Goal: Task Accomplishment & Management: Use online tool/utility

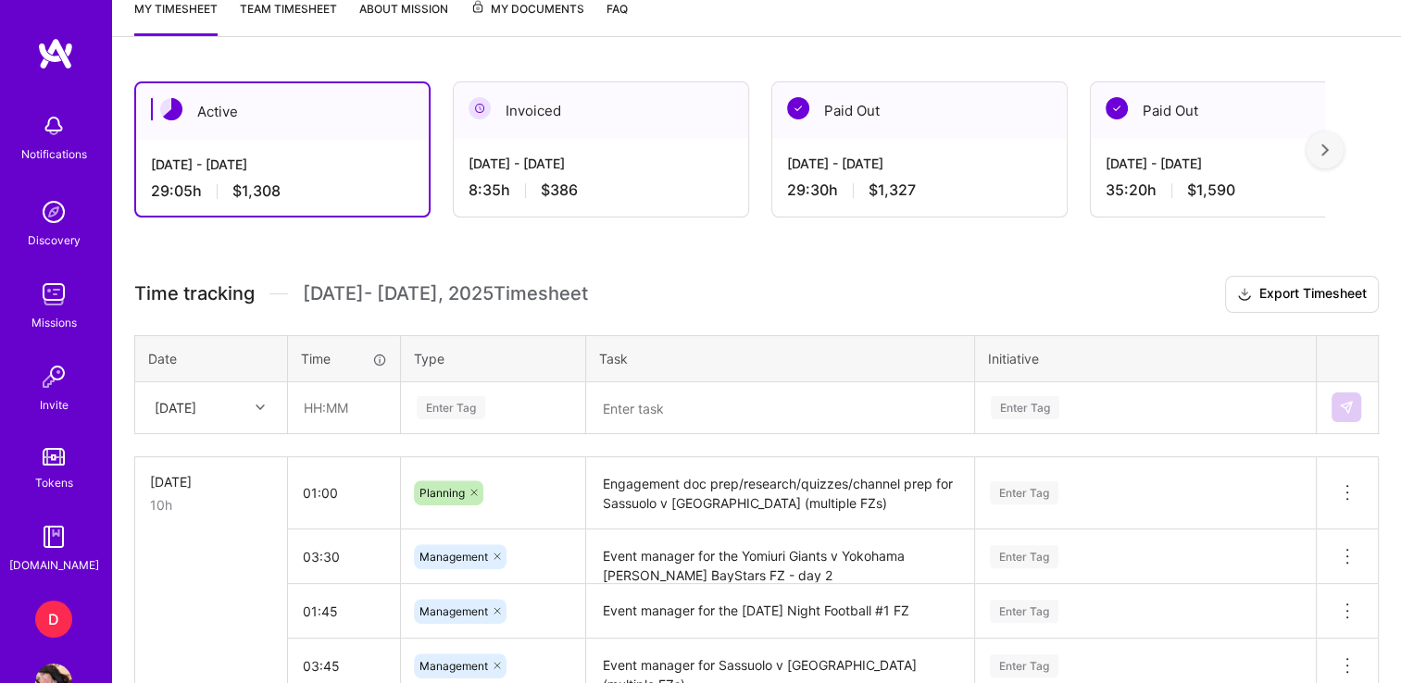
scroll to position [444, 0]
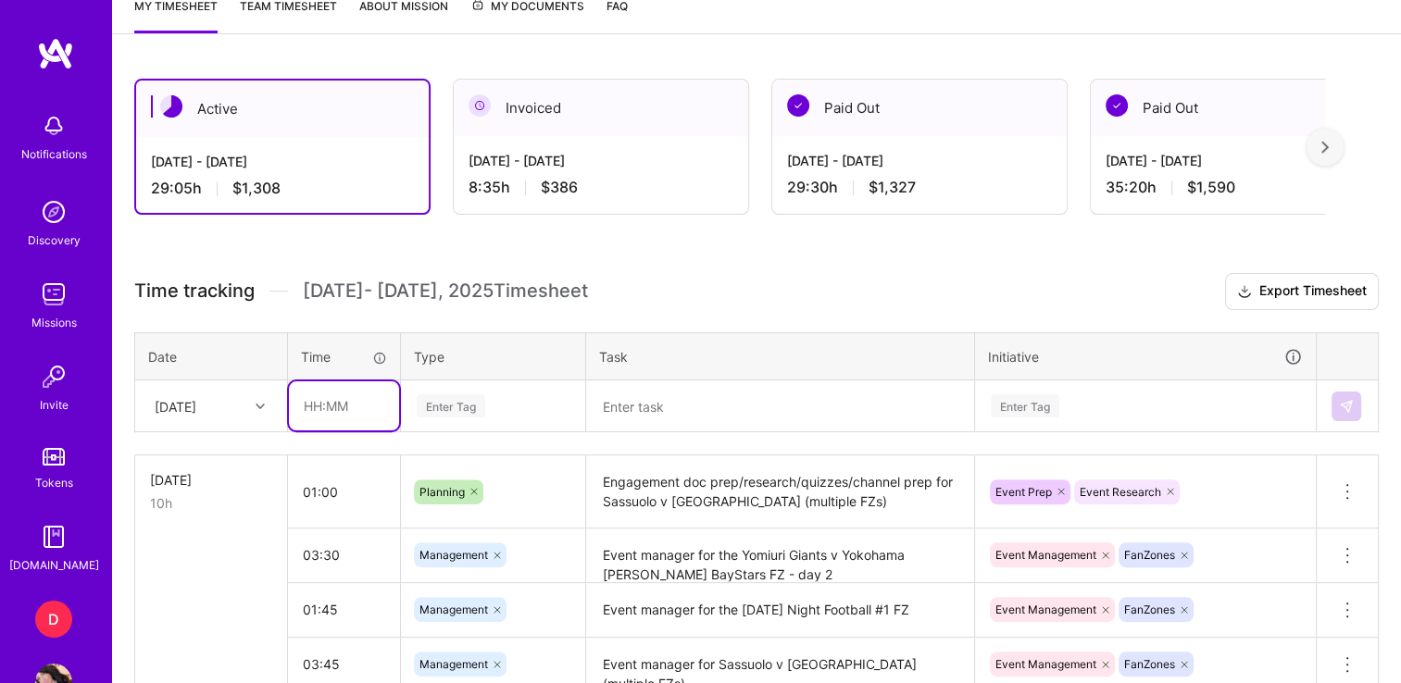
click at [332, 404] on input "text" at bounding box center [344, 406] width 110 height 49
type input "00:30"
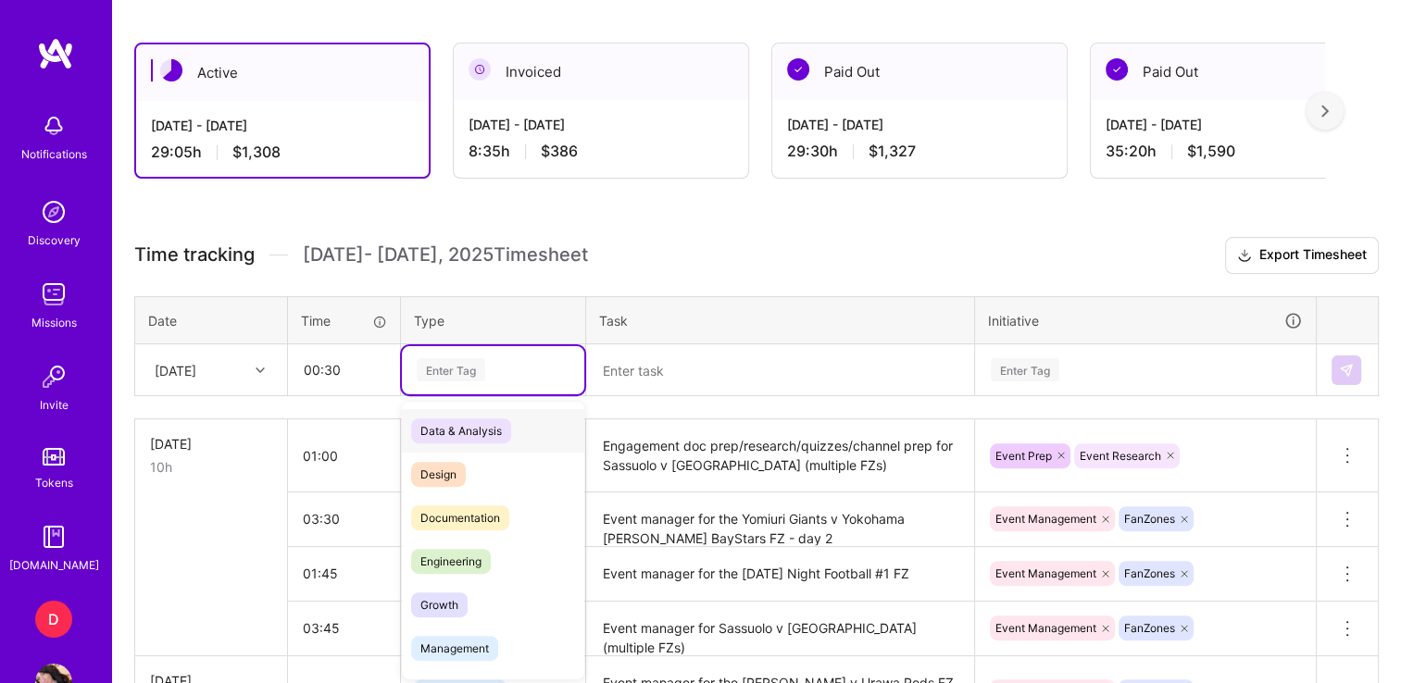
scroll to position [481, 0]
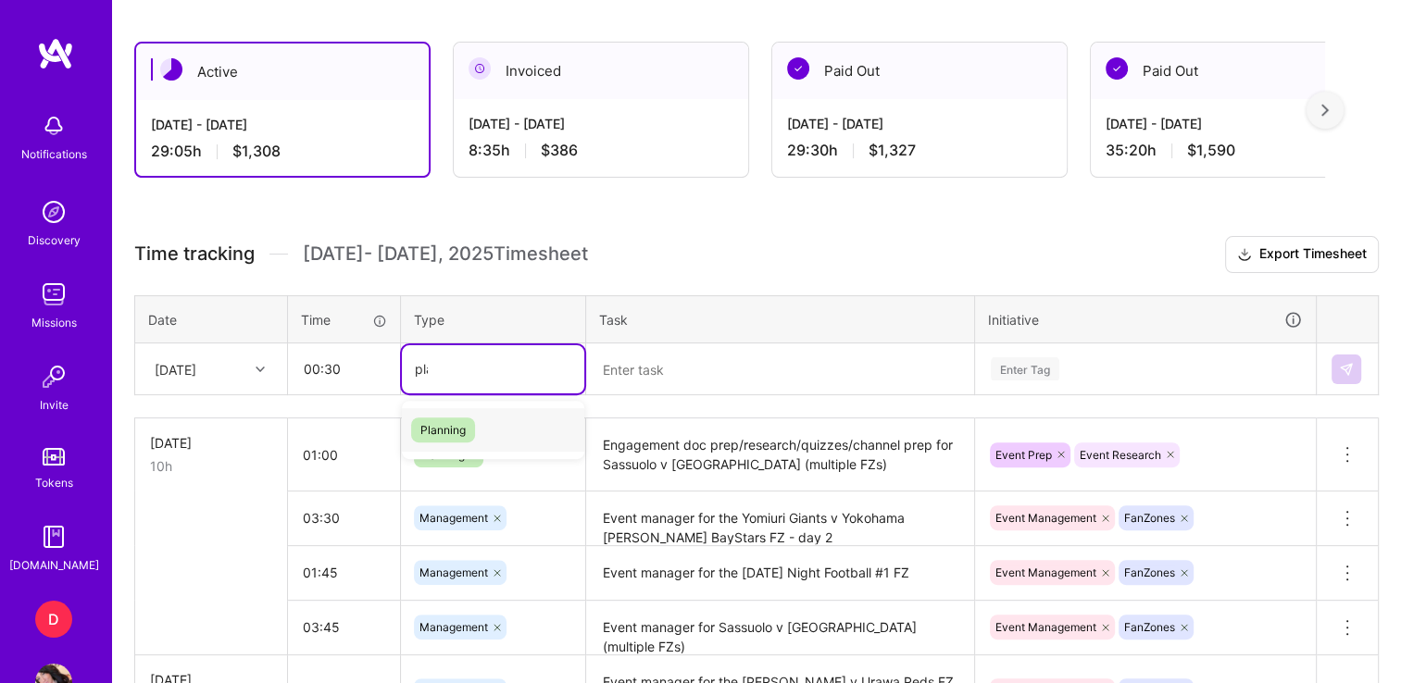
type input "plan"
click at [441, 420] on span "Planning" at bounding box center [443, 430] width 64 height 25
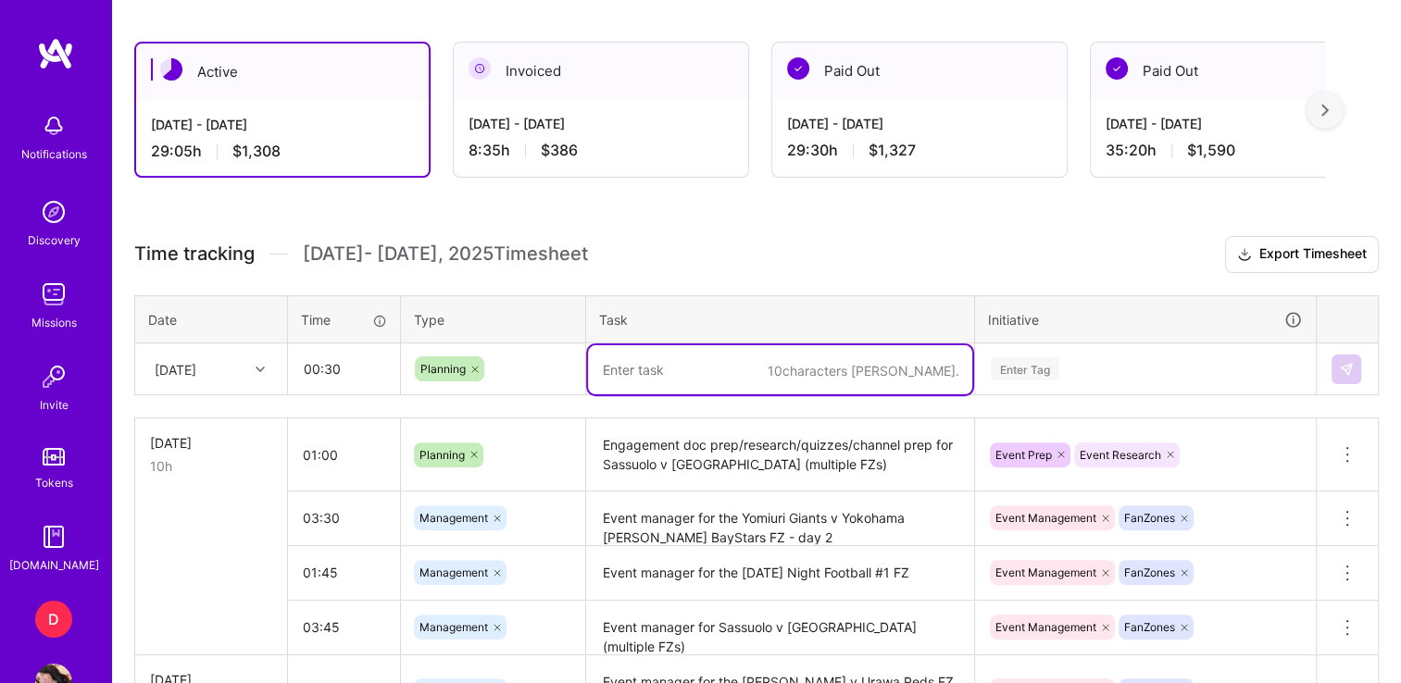
click at [650, 357] on textarea at bounding box center [780, 369] width 384 height 49
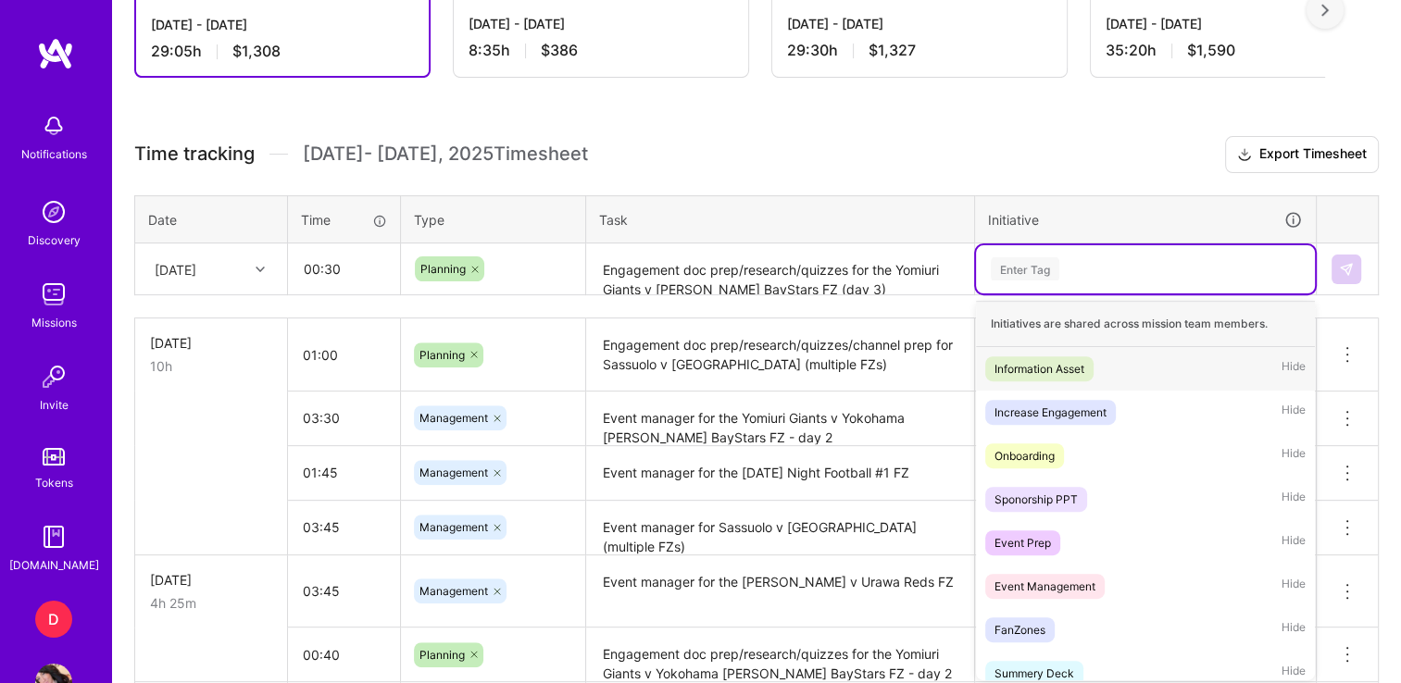
scroll to position [582, 0]
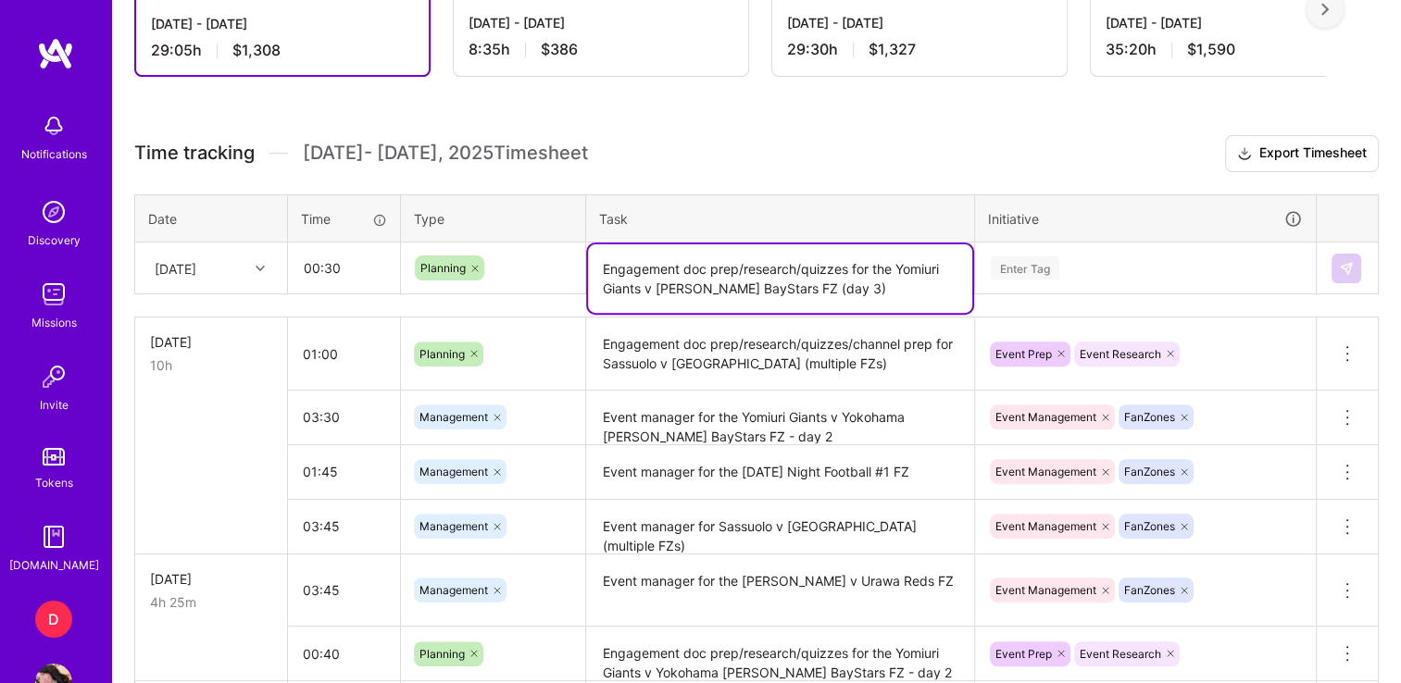
click at [780, 283] on textarea "Engagement doc prep/research/quizzes for the Yomiuri Giants v [PERSON_NAME] Bay…" at bounding box center [780, 278] width 384 height 69
click at [848, 280] on textarea "Engagement doc prep/research/quizzes for the Yomiuri Giants v [PERSON_NAME] Bay…" at bounding box center [780, 278] width 384 height 69
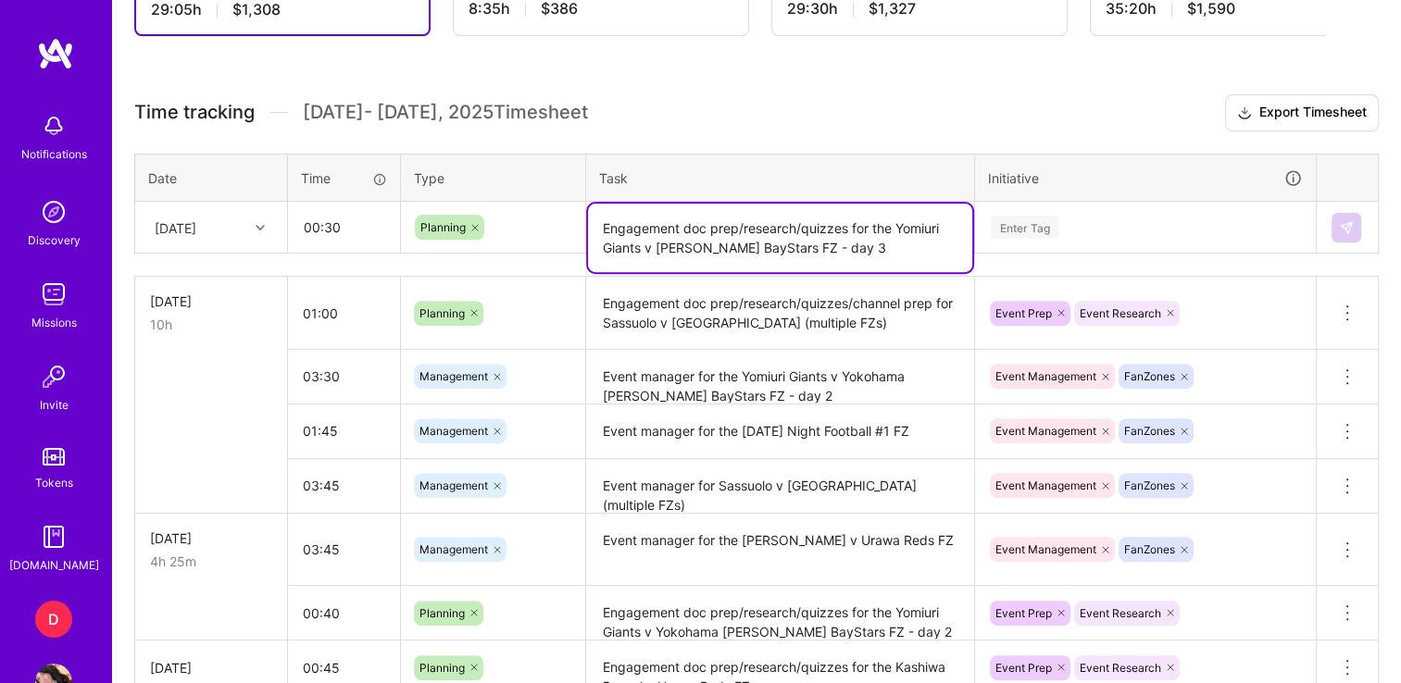
scroll to position [620, 0]
type textarea "Engagement doc prep/research/quizzes for the Yomiuri Giants v [PERSON_NAME] Bay…"
click at [1022, 250] on div "Enter Tag" at bounding box center [1145, 230] width 339 height 48
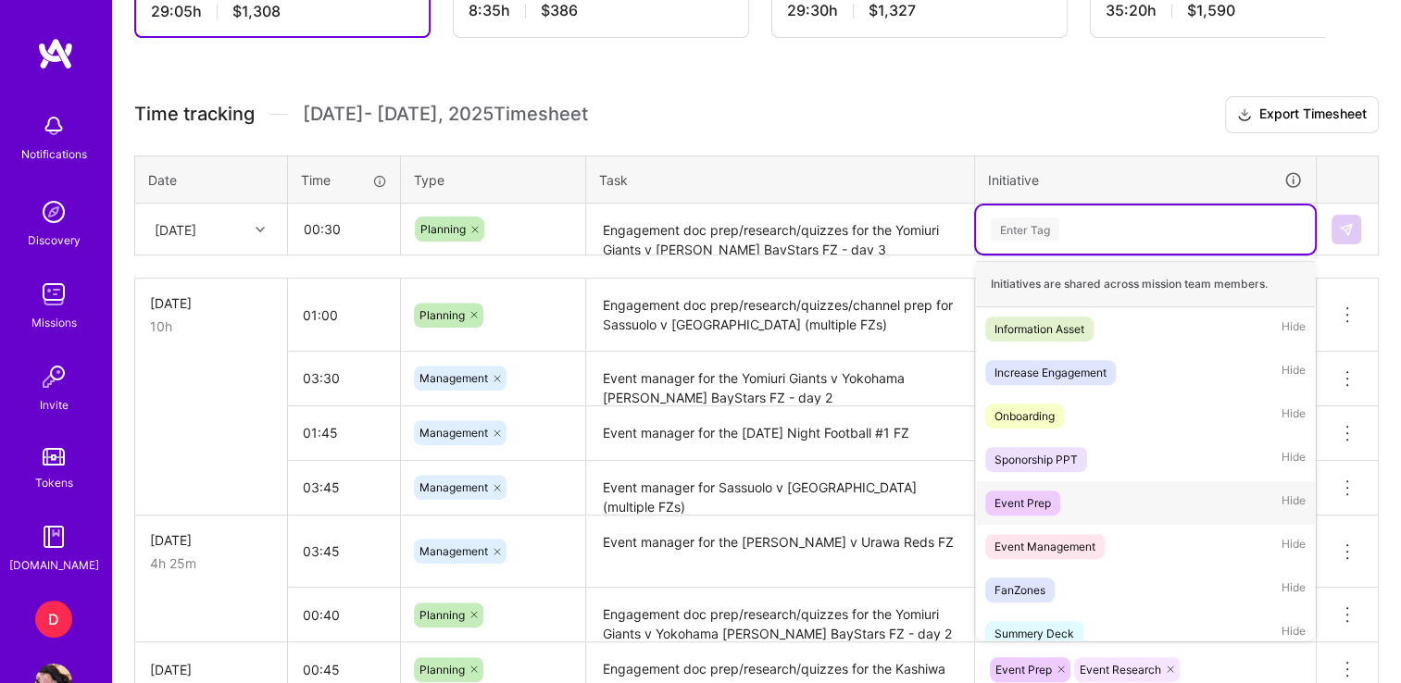
click at [1030, 502] on div "Event Prep" at bounding box center [1023, 503] width 56 height 19
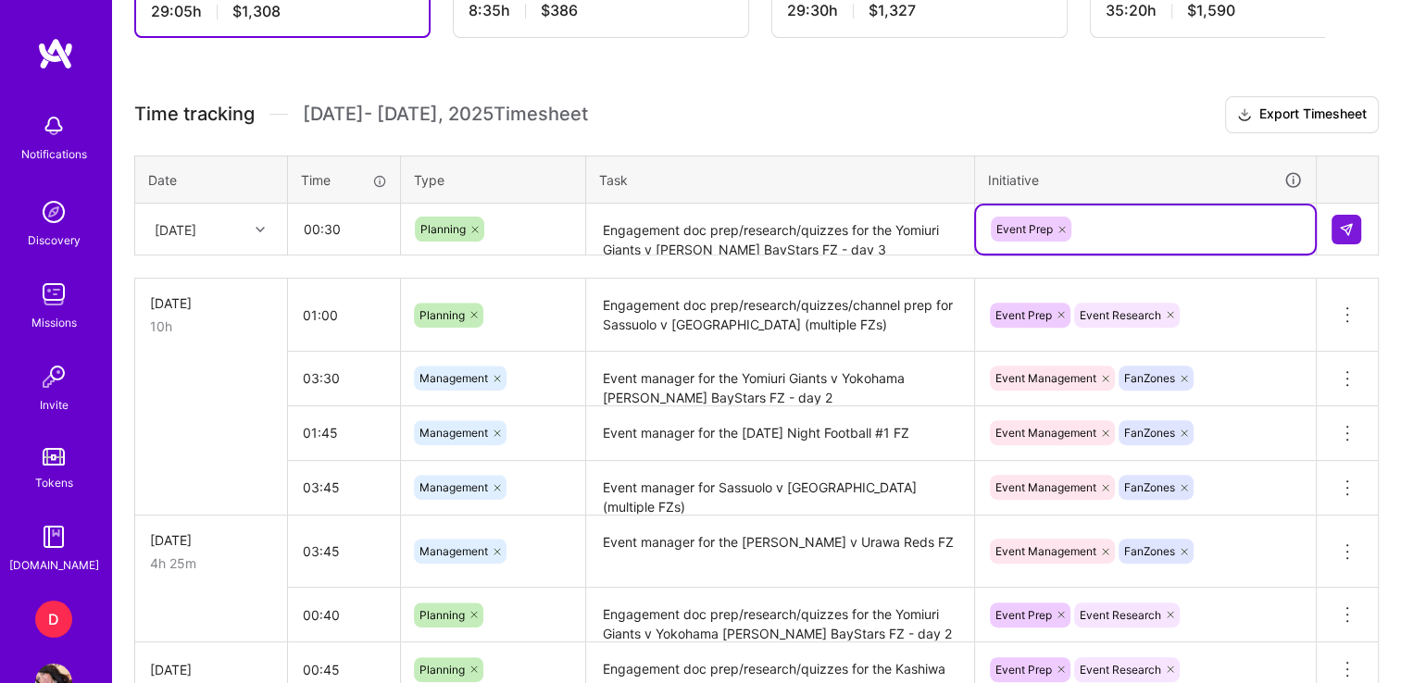
click at [1089, 223] on div "Event Prep" at bounding box center [1145, 229] width 313 height 29
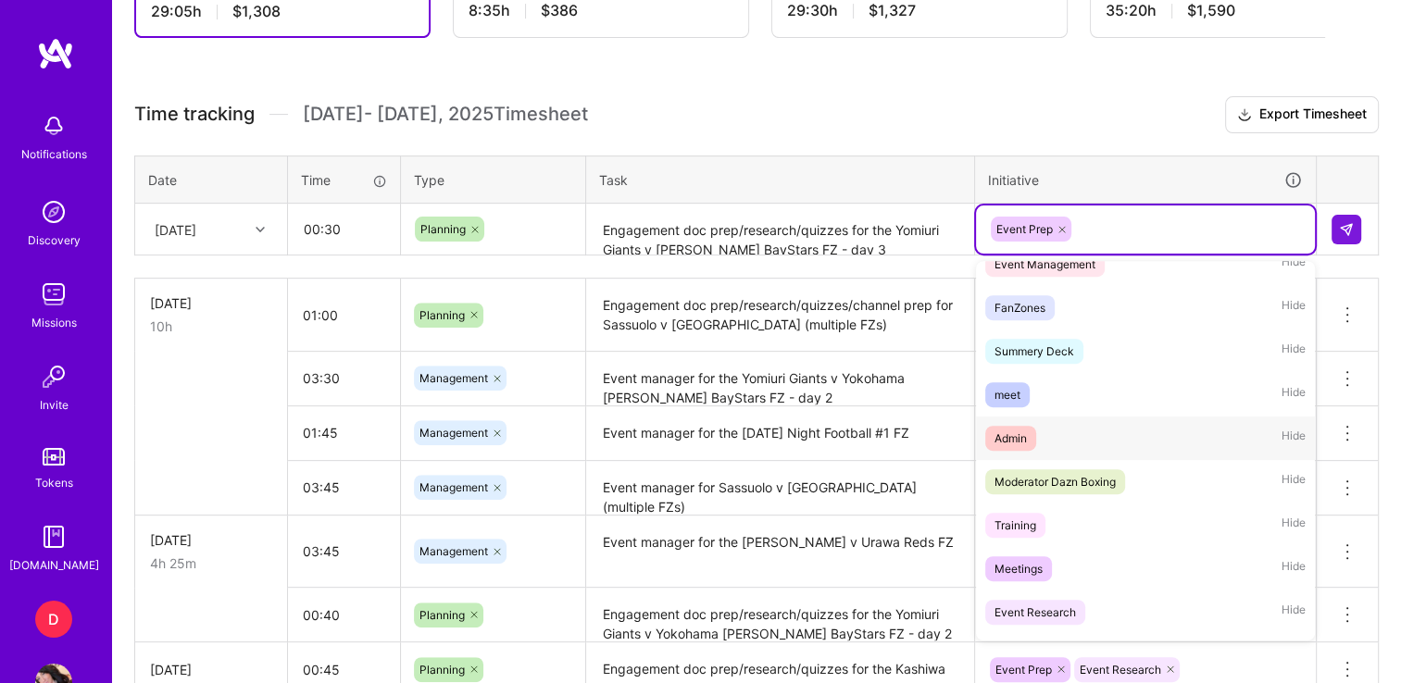
scroll to position [244, 0]
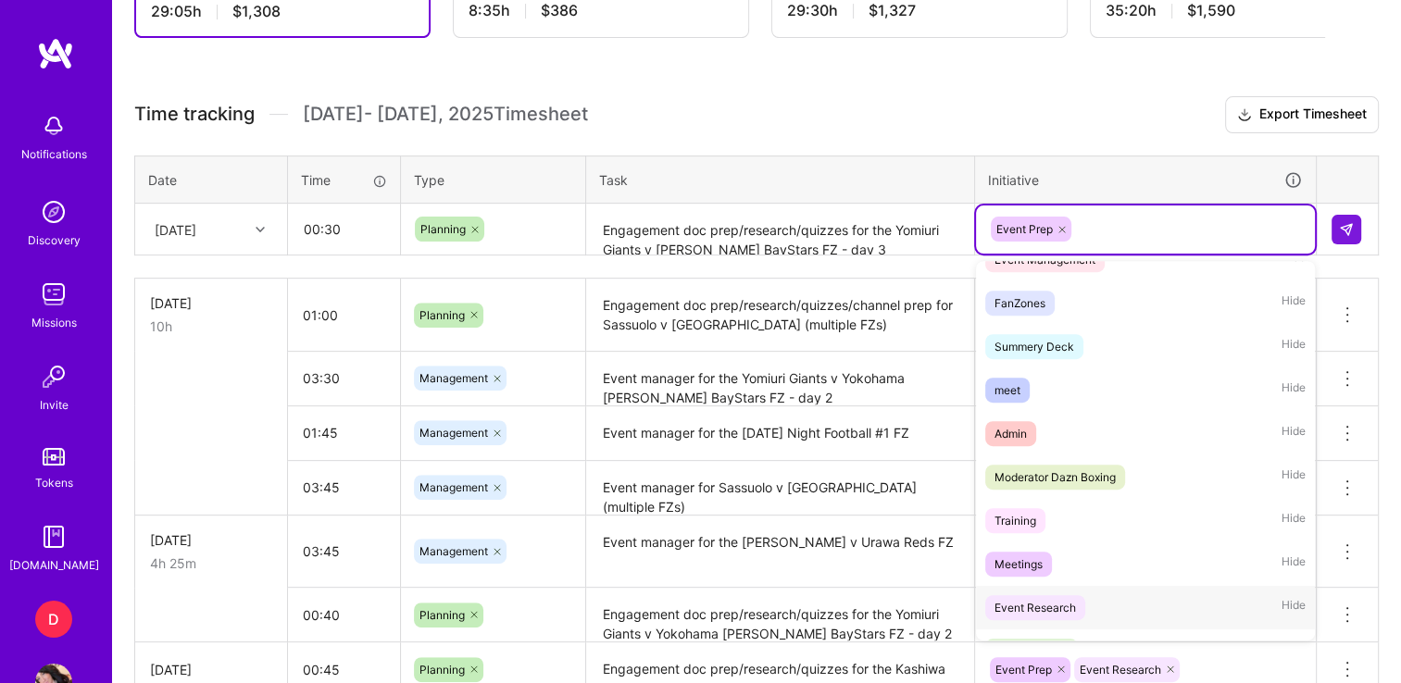
click at [1030, 612] on div "Event Research" at bounding box center [1035, 607] width 81 height 19
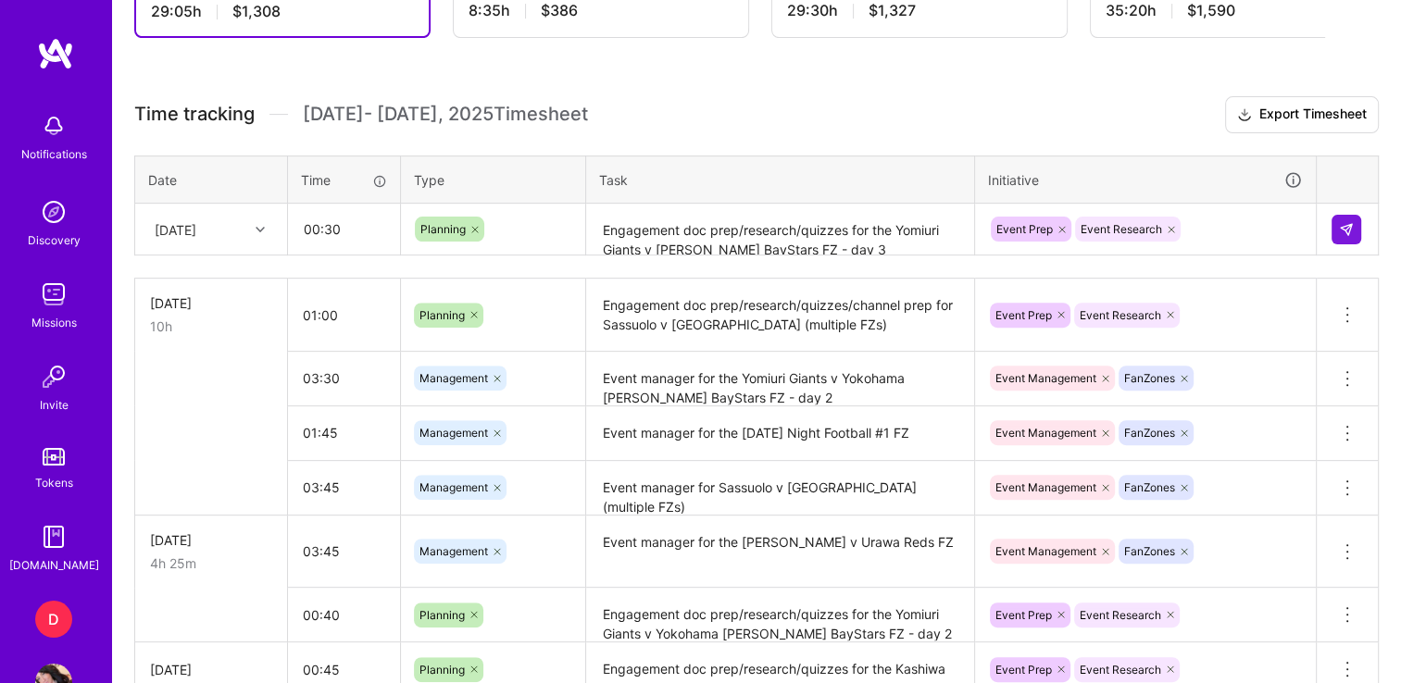
click at [1330, 235] on td at bounding box center [1348, 230] width 62 height 52
click at [1335, 234] on button at bounding box center [1347, 230] width 30 height 30
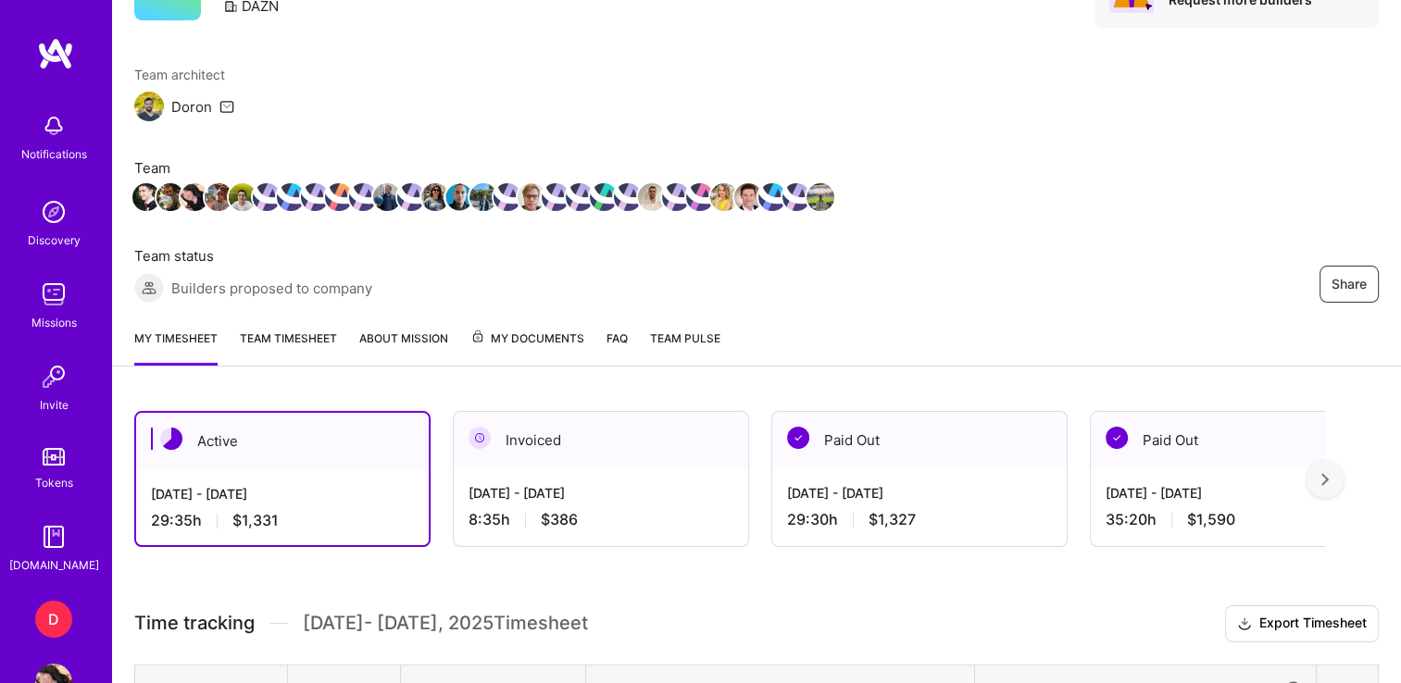
scroll to position [76, 0]
